Goal: Transaction & Acquisition: Purchase product/service

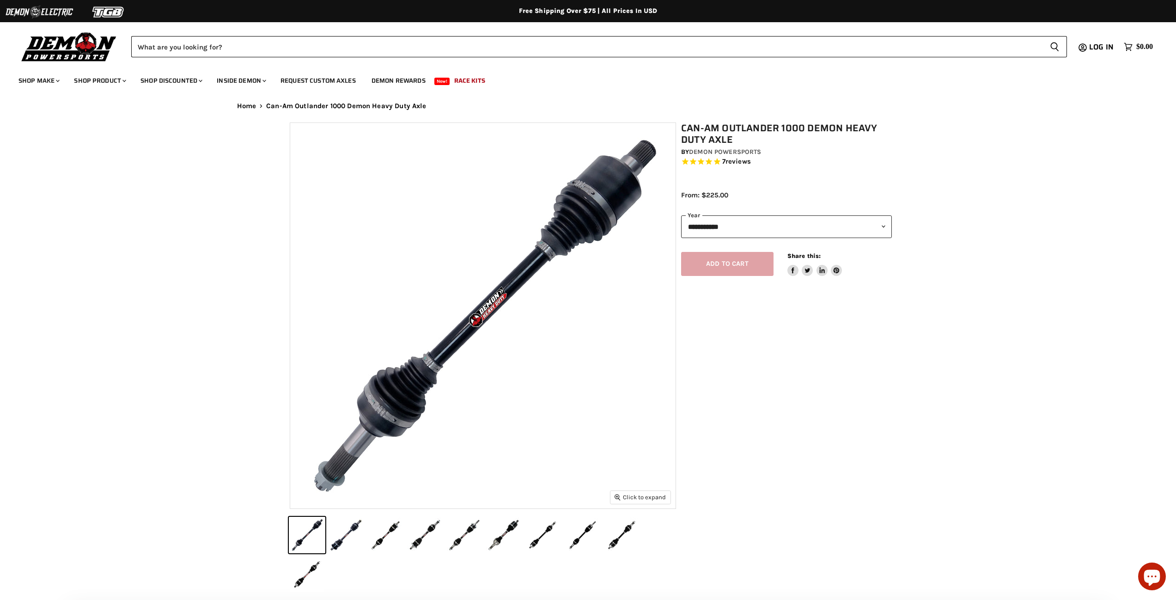
select select "******"
click at [352, 536] on button "Can-Am Outlander 1000 Demon Heavy Duty Axle thumbnail" at bounding box center [346, 534] width 36 height 36
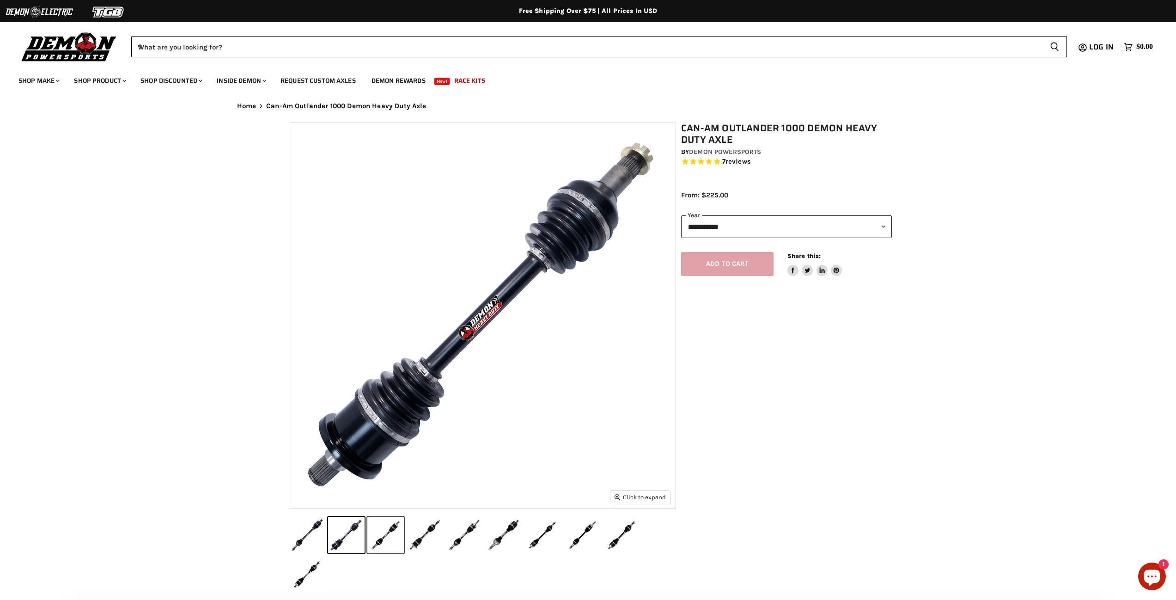
click at [387, 538] on button "Can-Am Outlander 1000 Demon Heavy Duty Axle thumbnail" at bounding box center [385, 534] width 36 height 36
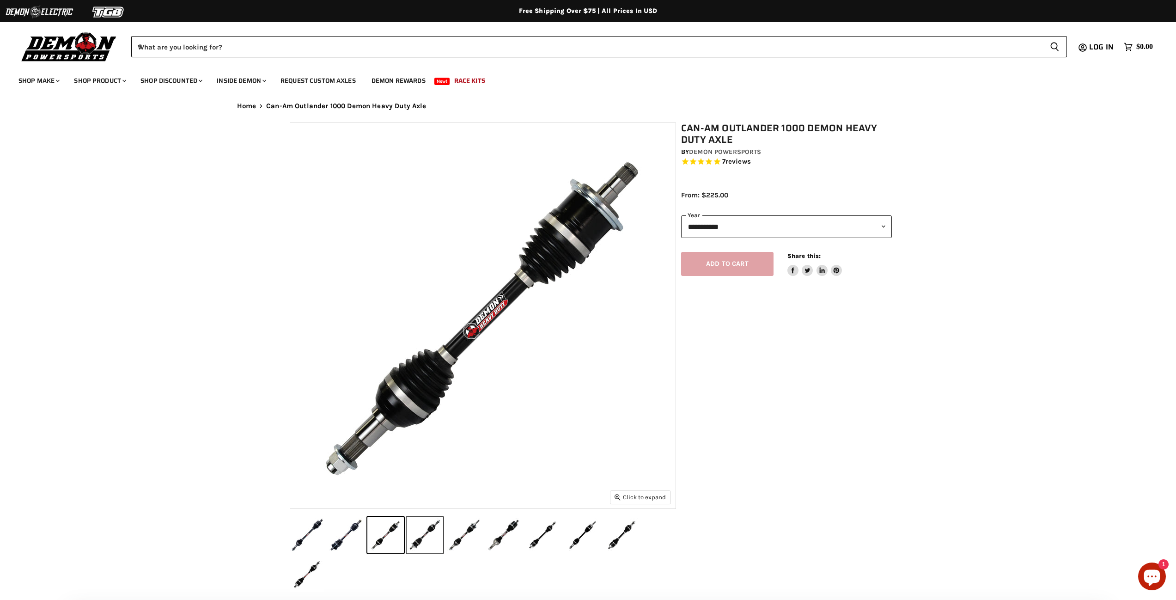
click at [430, 533] on button "Can-Am Outlander 1000 Demon Heavy Duty Axle thumbnail" at bounding box center [424, 534] width 36 height 36
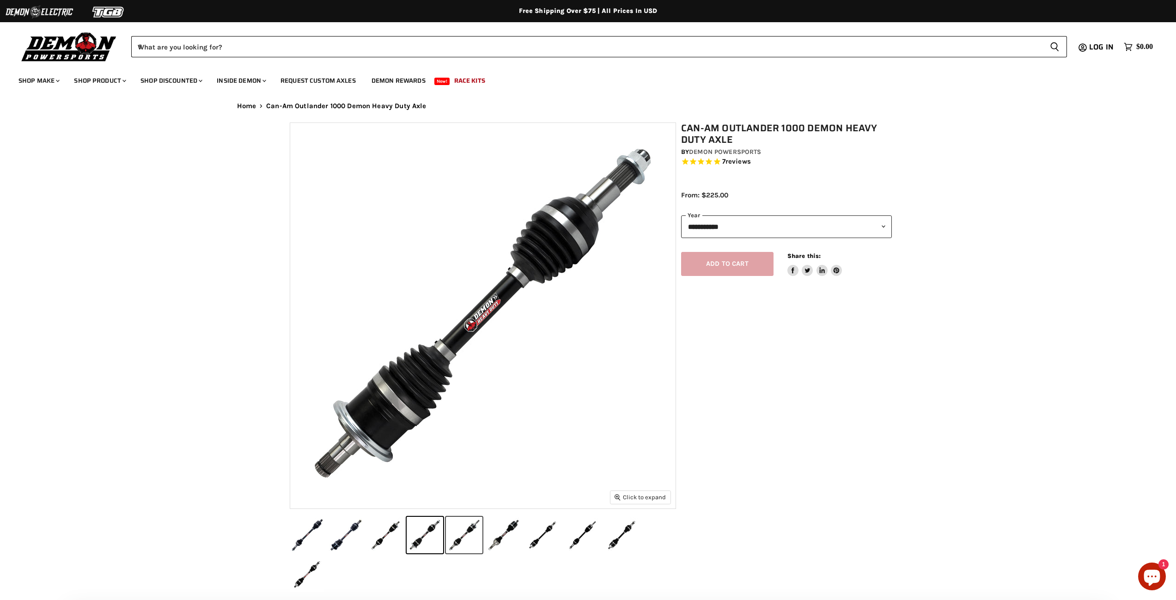
click at [461, 535] on button "Can-Am Outlander 1000 Demon Heavy Duty Axle thumbnail" at bounding box center [464, 534] width 36 height 36
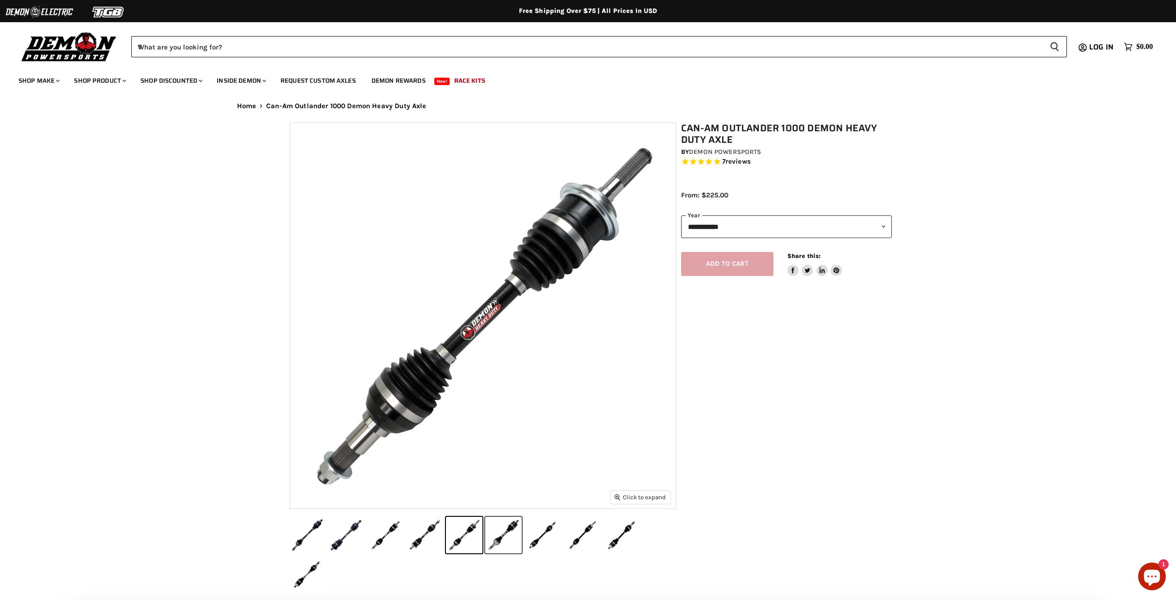
click at [500, 535] on button "Can-Am Outlander 1000 Demon Heavy Duty Axle thumbnail" at bounding box center [503, 534] width 36 height 36
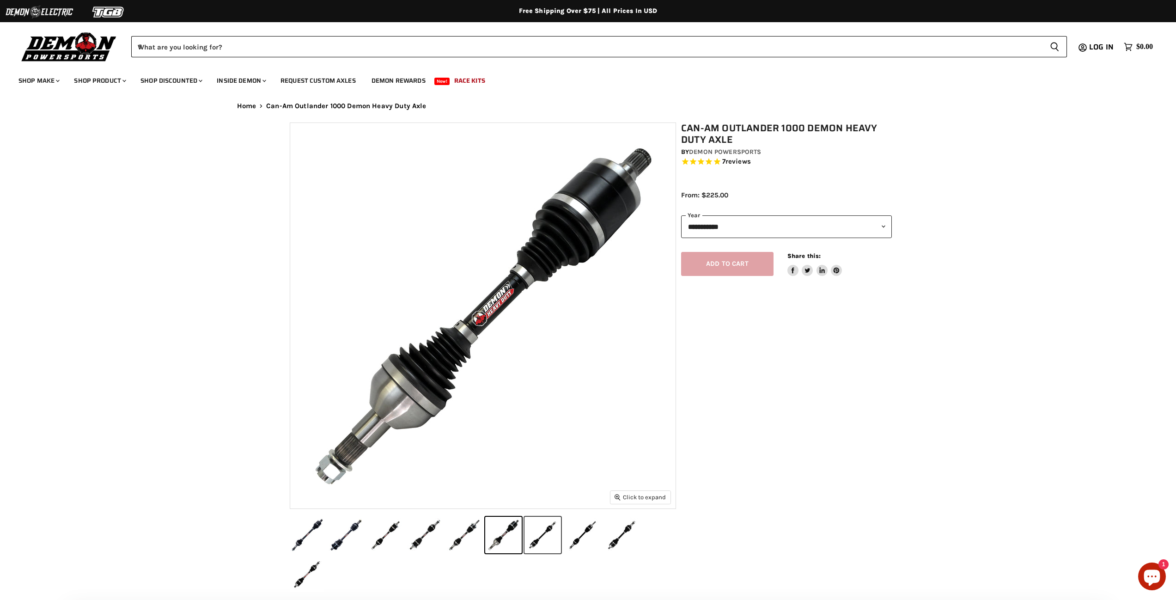
click at [543, 539] on button "Can-Am Outlander 1000 Demon Heavy Duty Axle thumbnail" at bounding box center [542, 534] width 36 height 36
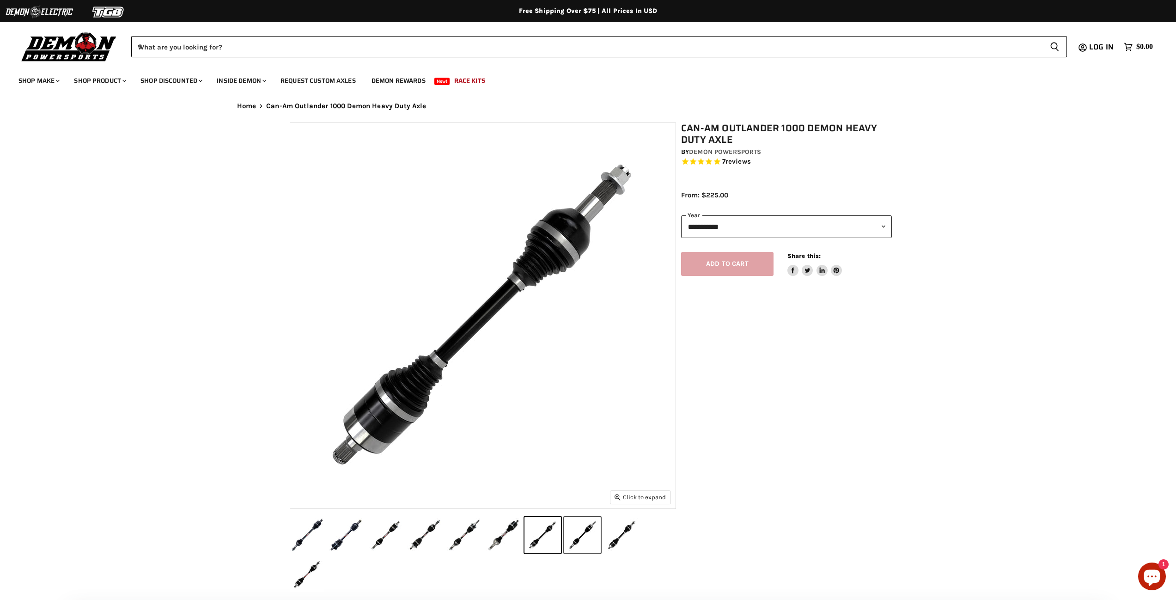
click at [587, 534] on button "Can-Am Outlander 1000 Demon Heavy Duty Axle thumbnail" at bounding box center [582, 534] width 36 height 36
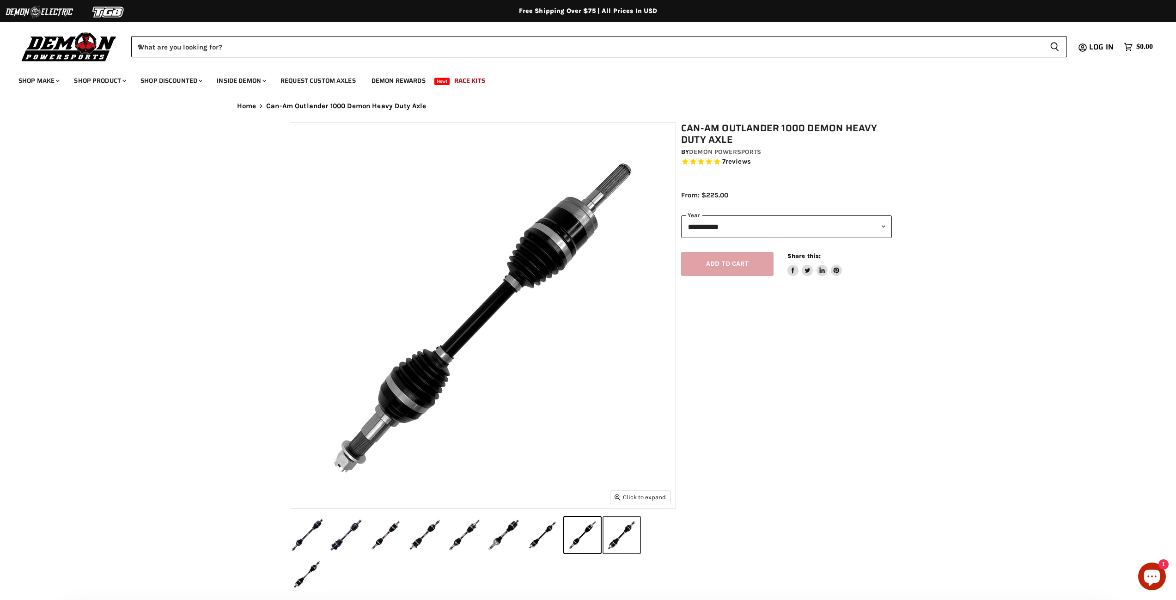
click at [624, 536] on button "Can-Am Outlander 1000 Demon Heavy Duty Axle thumbnail" at bounding box center [621, 534] width 36 height 36
